Goal: Task Accomplishment & Management: Use online tool/utility

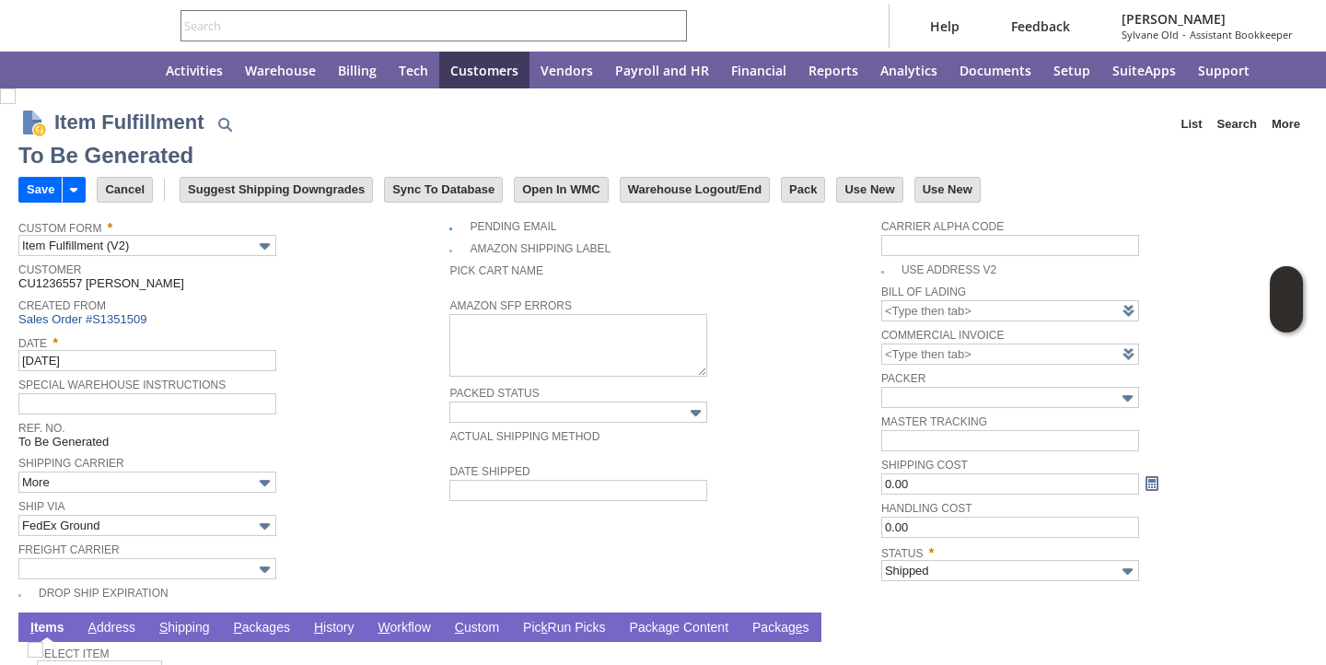
click at [262, 631] on link "P ackages" at bounding box center [261, 628] width 66 height 17
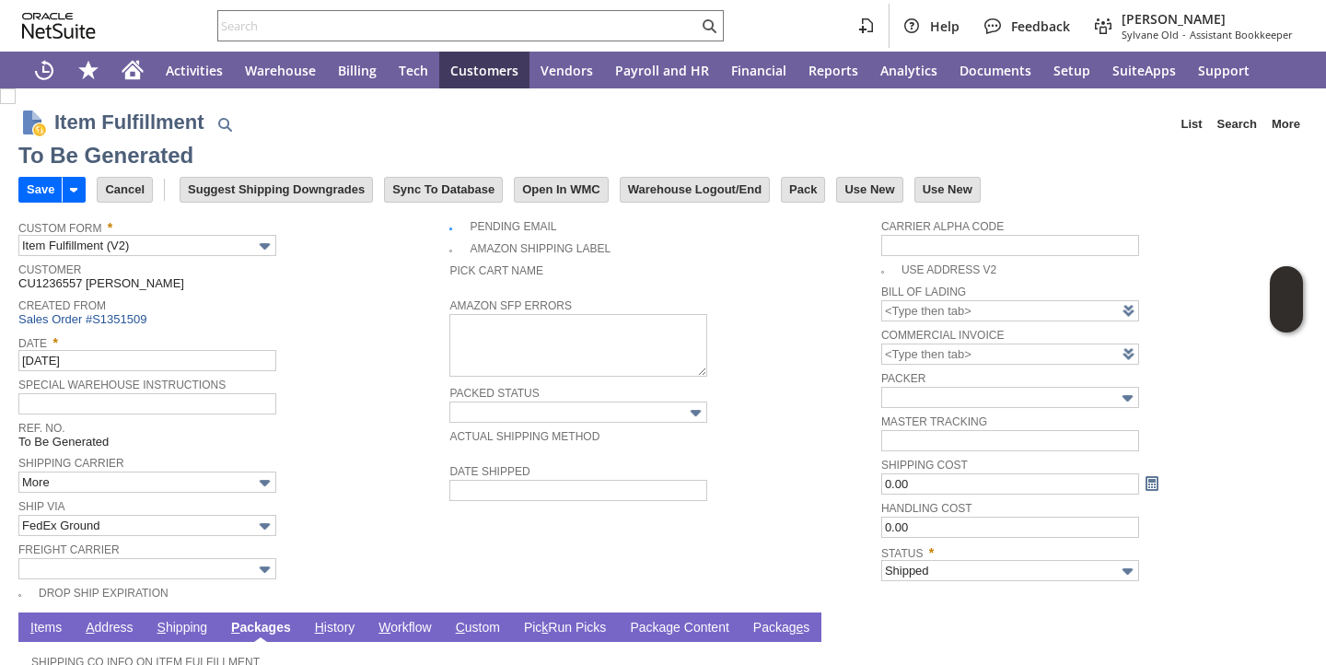
scroll to position [219, 0]
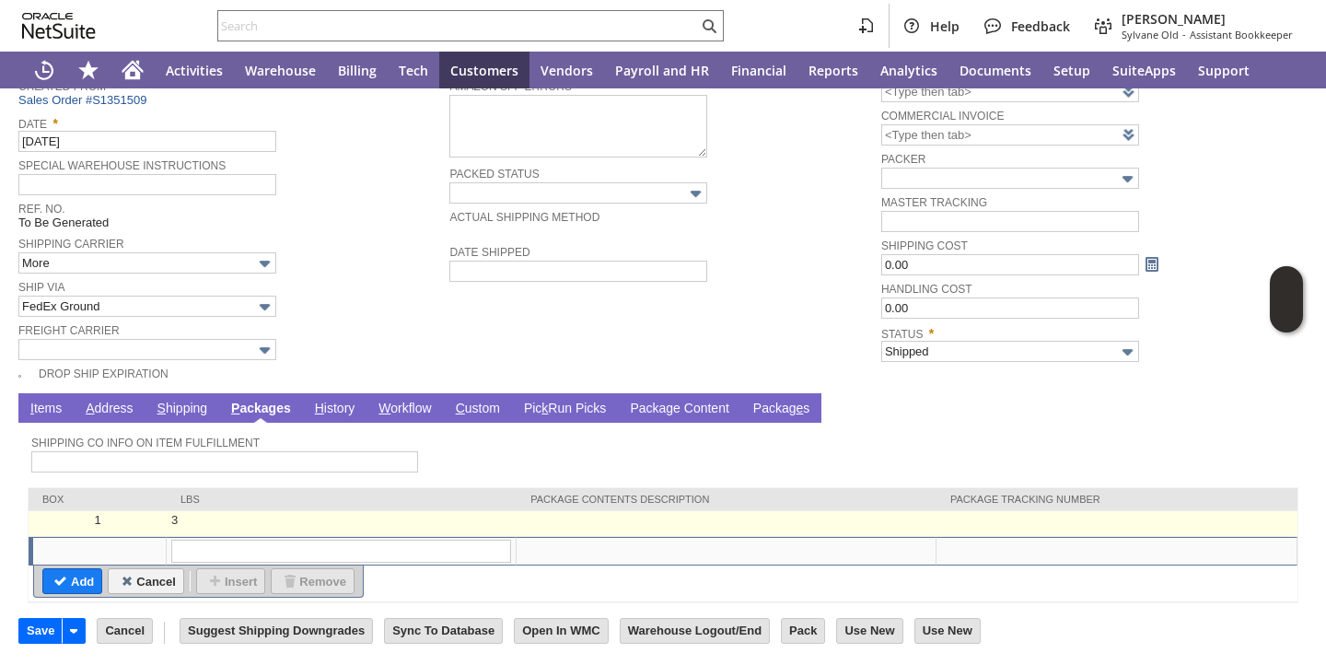
click at [1061, 520] on td at bounding box center [1117, 524] width 361 height 26
type input "OK"
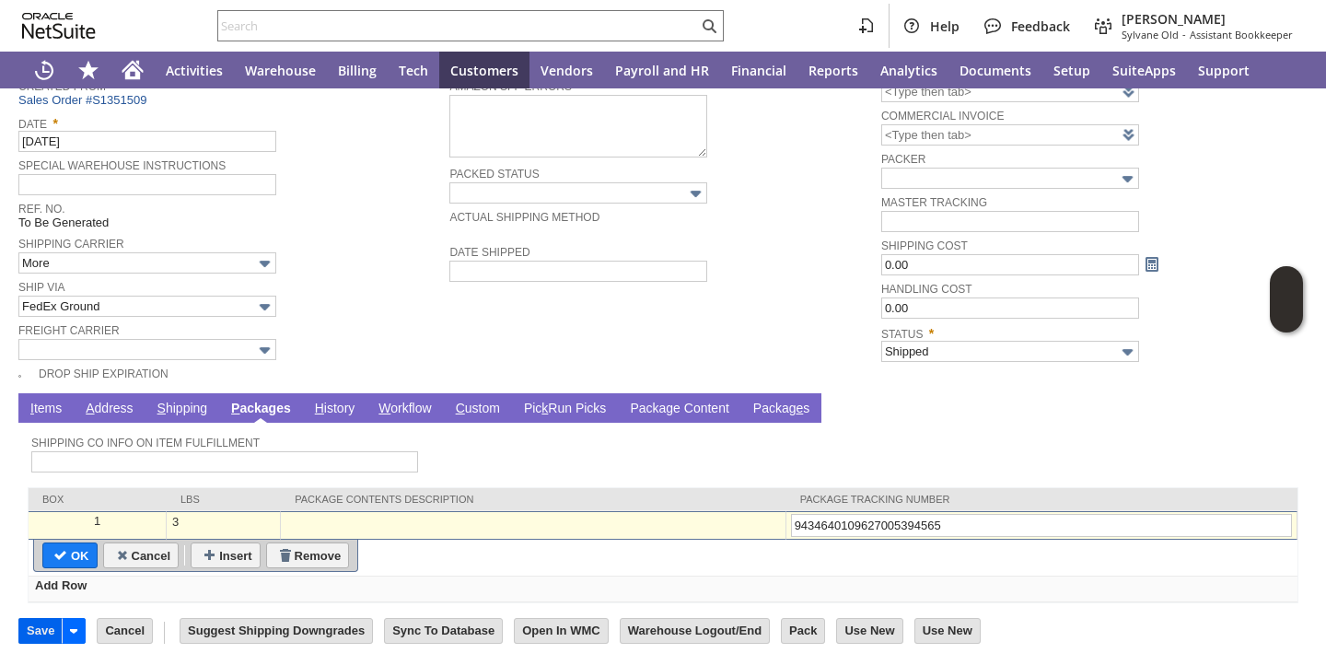
type input "9434640109627005394565"
click at [44, 628] on input "Save" at bounding box center [40, 631] width 42 height 24
type input "Add"
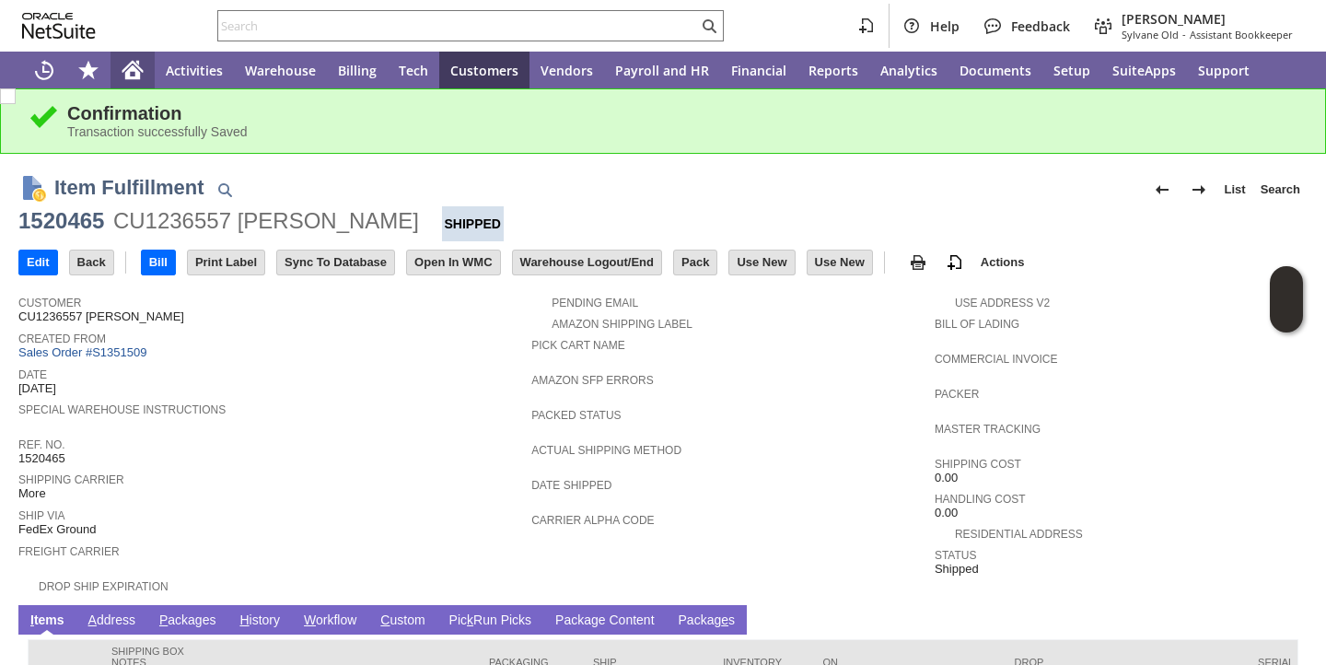
click at [134, 73] on icon "Home" at bounding box center [132, 72] width 15 height 14
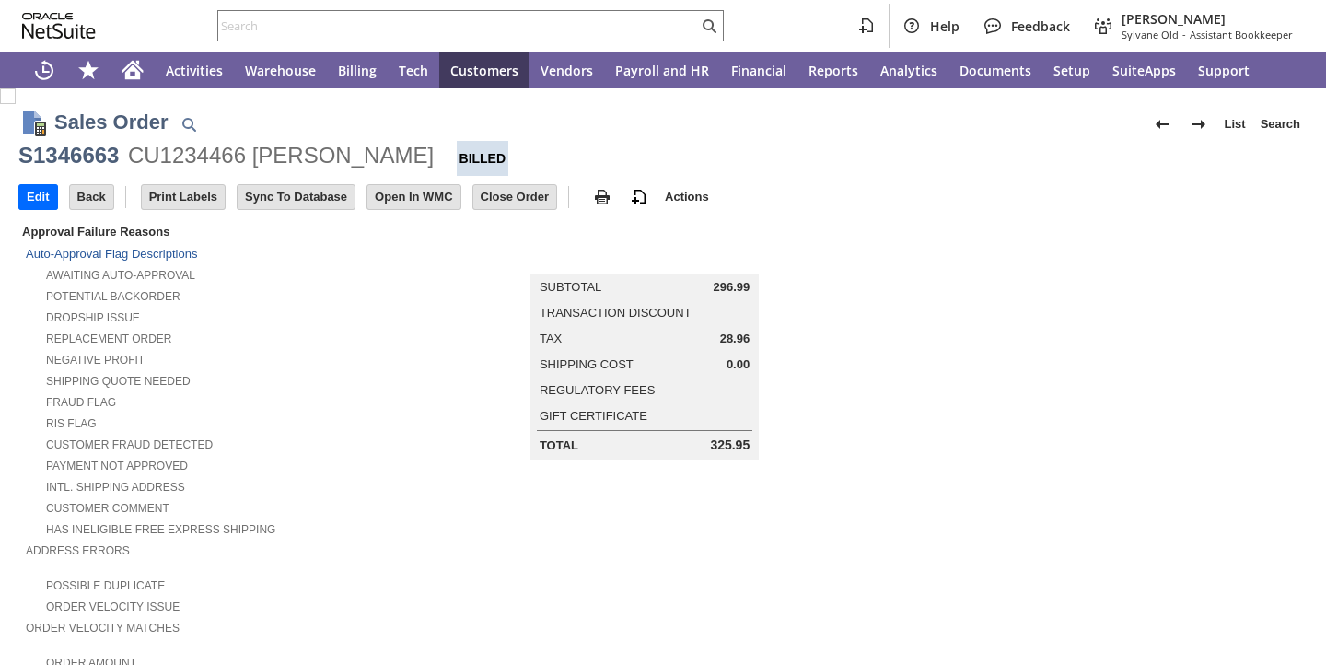
scroll to position [1029, 0]
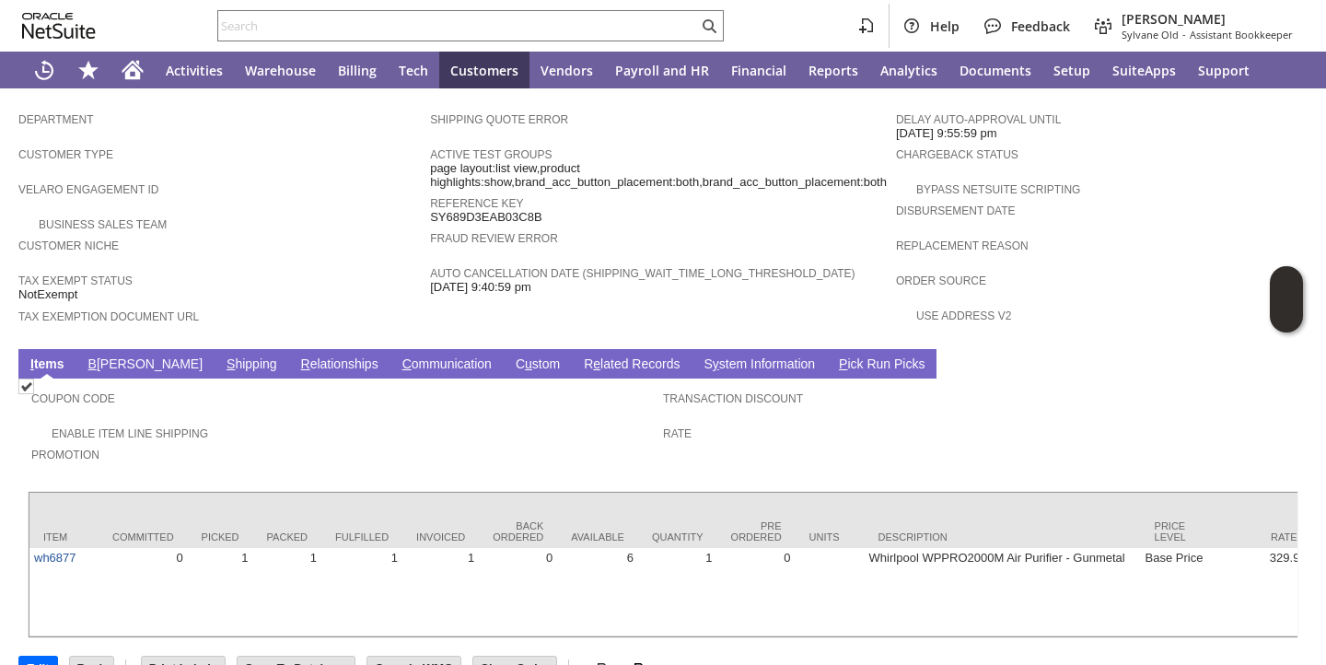
click at [222, 356] on link "S hipping" at bounding box center [252, 364] width 60 height 17
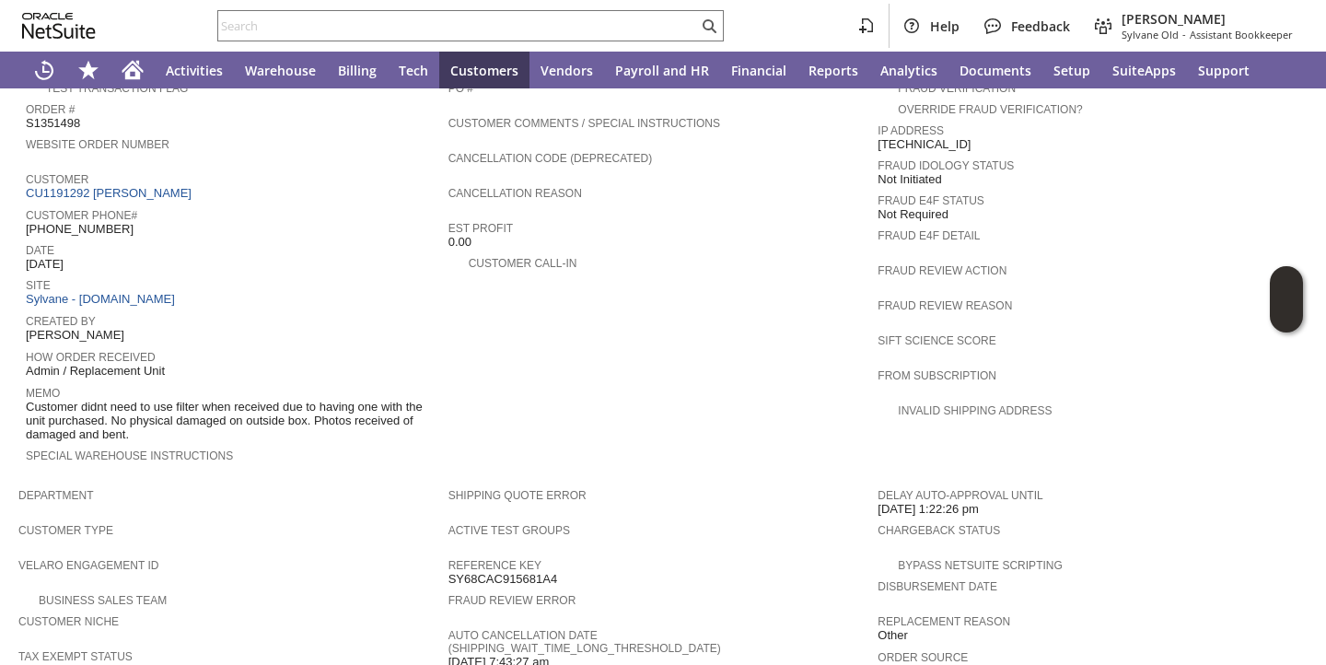
scroll to position [1091, 0]
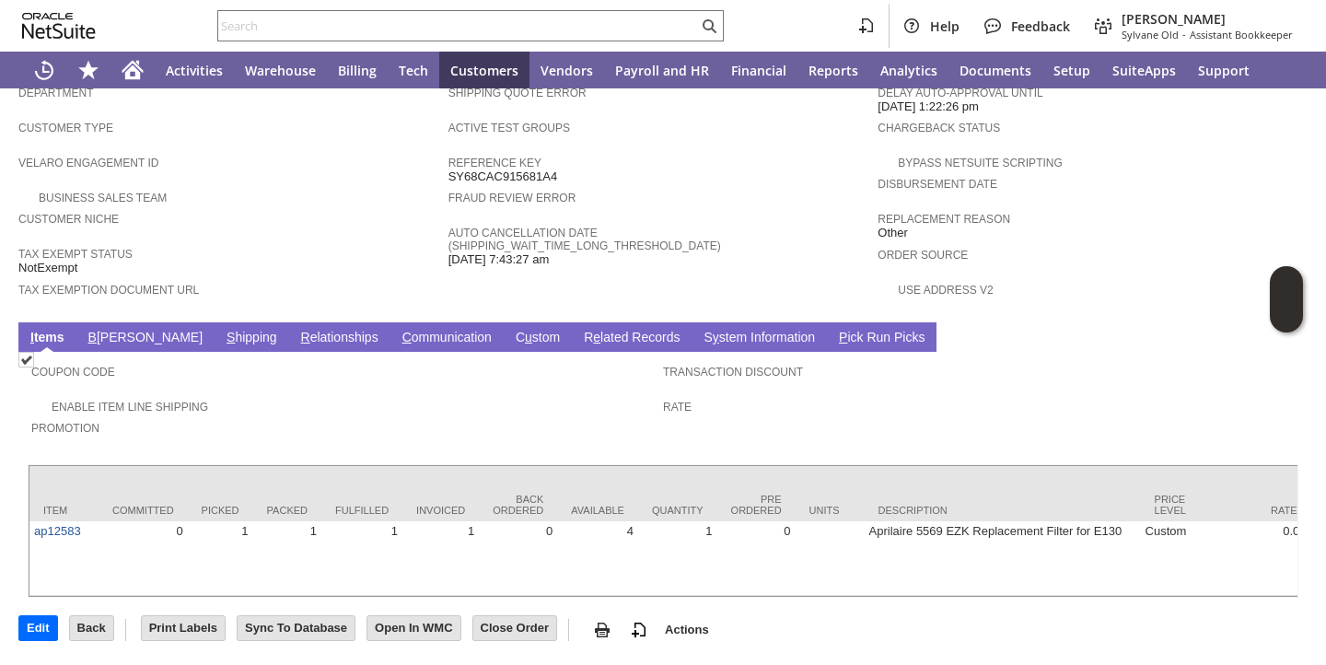
click at [222, 330] on link "S hipping" at bounding box center [252, 338] width 60 height 17
